Goal: Transaction & Acquisition: Purchase product/service

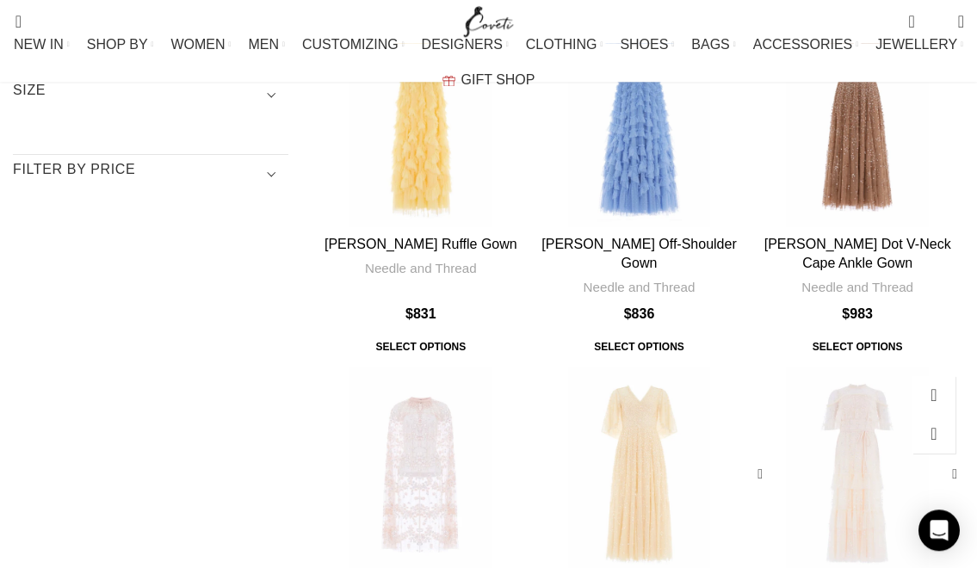
scroll to position [372, 0]
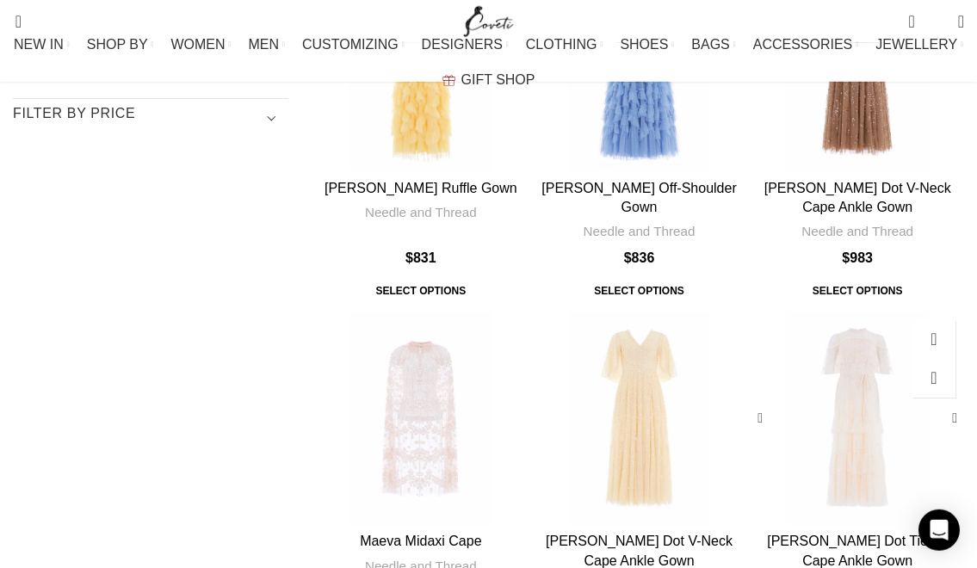
click at [869, 311] on div "Leila Dot Tiered Cape Ankle Gown" at bounding box center [856, 417] width 43 height 213
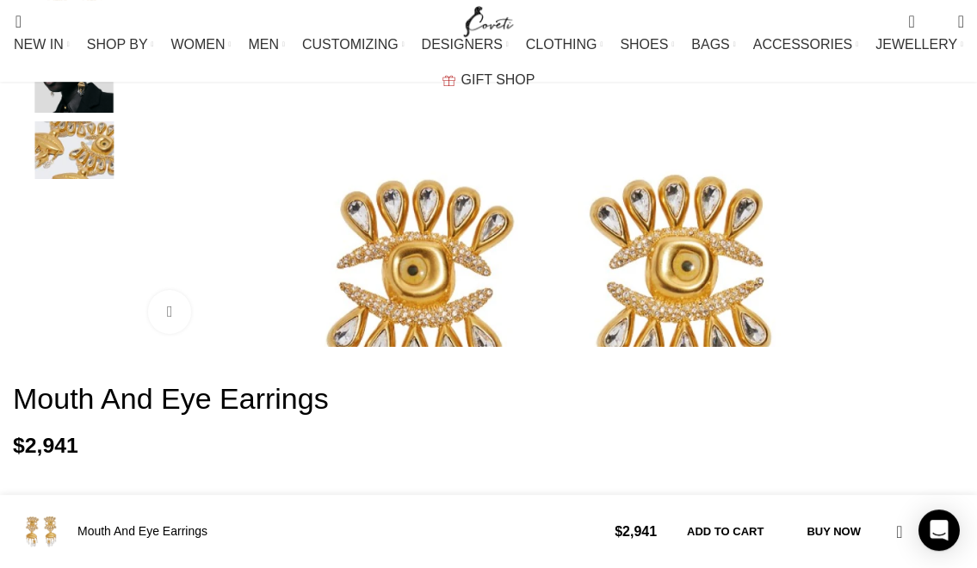
scroll to position [351, 0]
